Goal: Find specific page/section: Find specific page/section

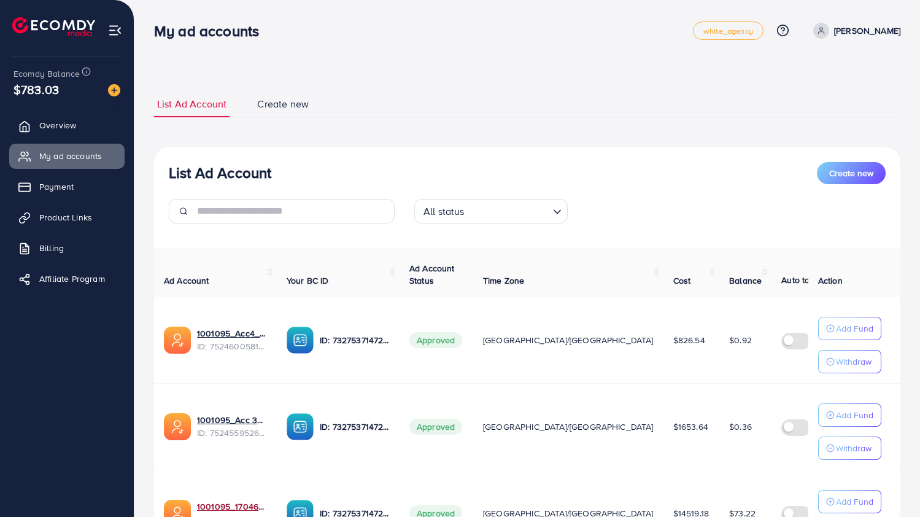
scroll to position [464, 0]
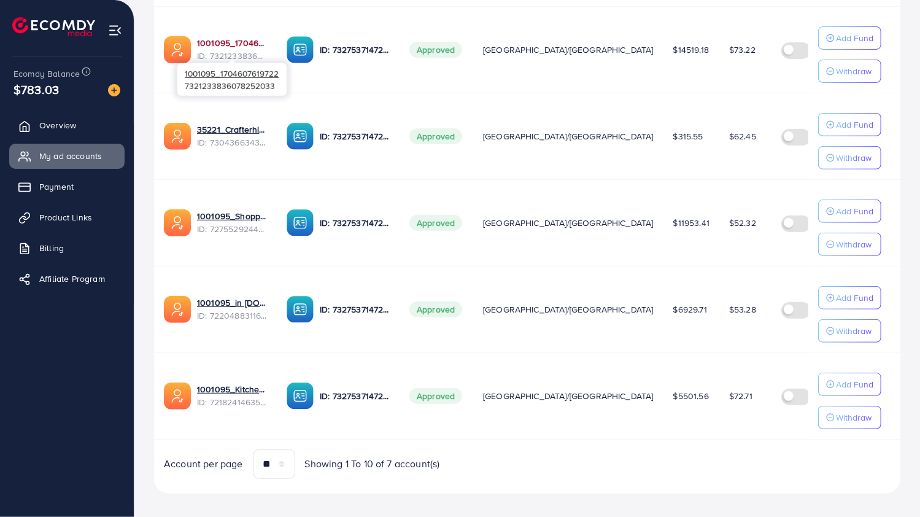
click at [208, 42] on link "1001095_1704607619722" at bounding box center [232, 43] width 70 height 12
click at [244, 384] on link "1001095_Kitchenlyst_1680641549988" at bounding box center [232, 389] width 70 height 12
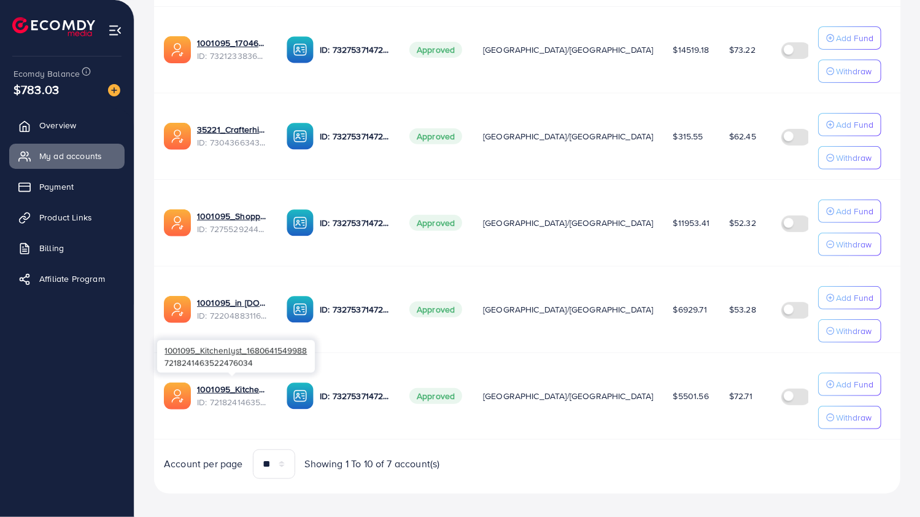
click at [232, 374] on div at bounding box center [232, 375] width 8 height 4
click at [230, 386] on link "1001095_Kitchenlyst_1680641549988" at bounding box center [232, 389] width 70 height 12
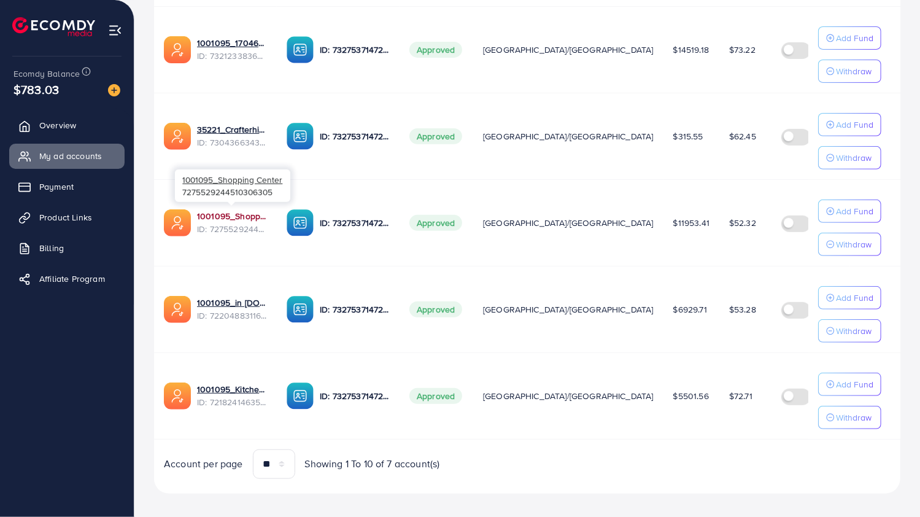
click at [231, 212] on link "1001095_Shopping Center" at bounding box center [232, 216] width 70 height 12
click at [241, 214] on link "1001095_Shopping Center" at bounding box center [232, 216] width 70 height 12
click at [237, 385] on link "1001095_Kitchenlyst_1680641549988" at bounding box center [232, 389] width 70 height 12
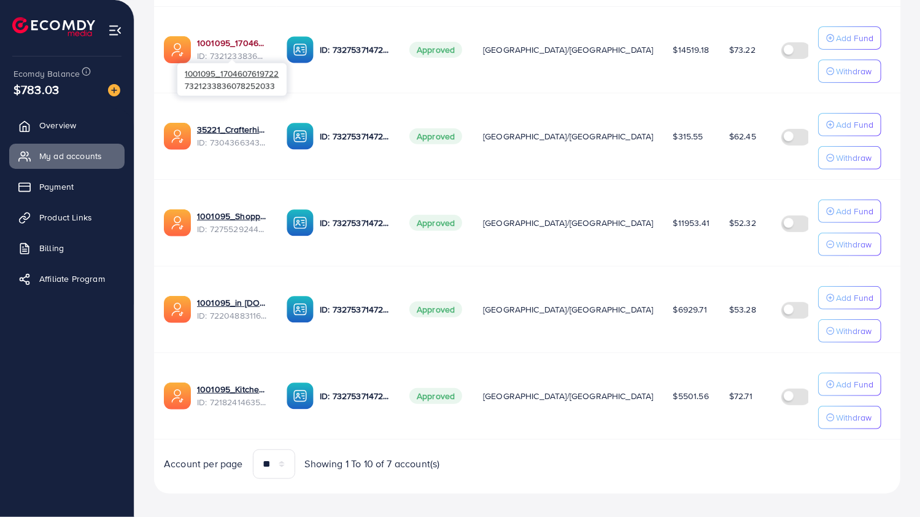
click at [220, 37] on link "1001095_1704607619722" at bounding box center [232, 43] width 70 height 12
click at [214, 39] on link "1001095_1704607619722" at bounding box center [232, 43] width 70 height 12
click at [213, 41] on link "1001095_1704607619722" at bounding box center [232, 43] width 70 height 12
click at [214, 42] on link "1001095_1704607619722" at bounding box center [232, 43] width 70 height 12
click at [209, 37] on link "1001095_1704607619722" at bounding box center [232, 43] width 70 height 12
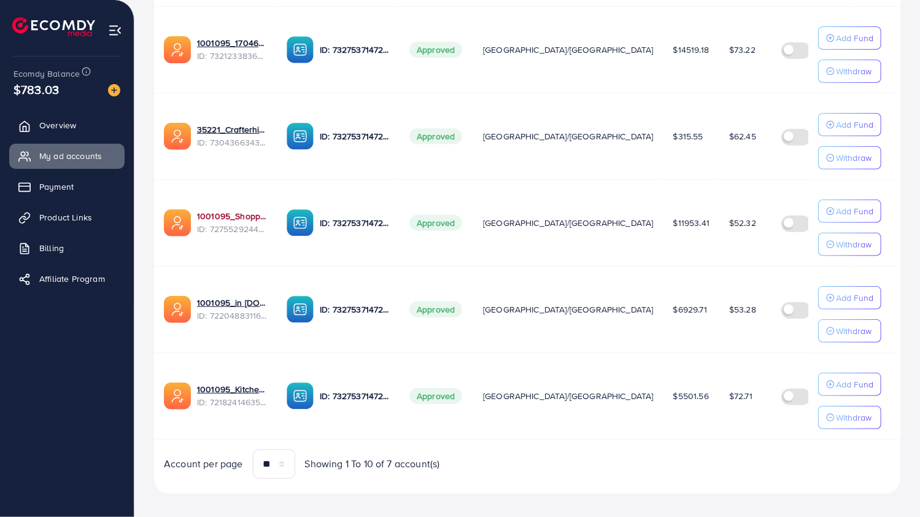
click at [219, 212] on link "1001095_Shopping Center" at bounding box center [232, 216] width 70 height 12
